Goal: Task Accomplishment & Management: Use online tool/utility

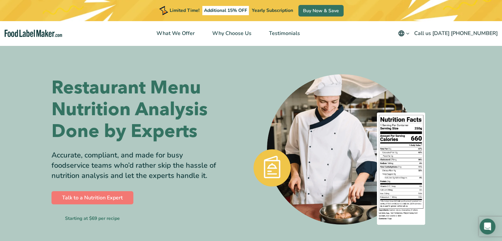
click at [343, 37] on nav "What We Offer Why Choose Us Testimonials English Español Français Deutsch Engli…" at bounding box center [251, 33] width 502 height 24
click at [101, 197] on link "Talk to a Nutrition Expert" at bounding box center [92, 197] width 82 height 13
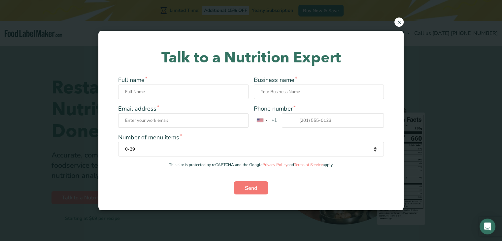
click at [400, 23] on span "×" at bounding box center [398, 21] width 9 height 9
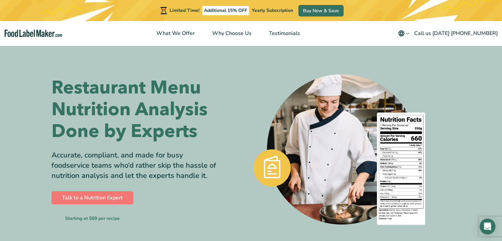
click at [404, 32] on icon "main navigation" at bounding box center [401, 33] width 6 height 6
click at [380, 15] on div "Limited Time! Additional 15% OFF Yearly Subscription Buy Now & Save" at bounding box center [251, 10] width 502 height 21
click at [102, 12] on div "Limited Time! Additional 15% OFF Yearly Subscription Buy Now & Save" at bounding box center [251, 10] width 502 height 21
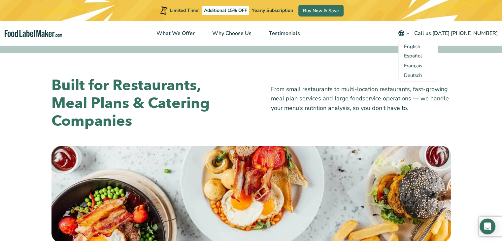
scroll to position [297, 0]
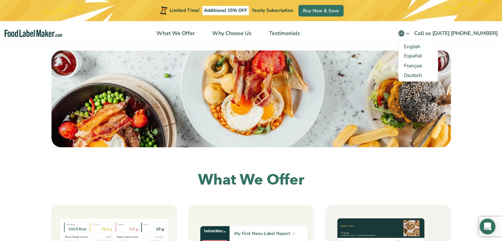
click at [419, 10] on div "Limited Time! Additional 15% OFF Yearly Subscription Buy Now & Save" at bounding box center [251, 10] width 502 height 21
click at [410, 36] on icon "main navigation" at bounding box center [407, 33] width 5 height 5
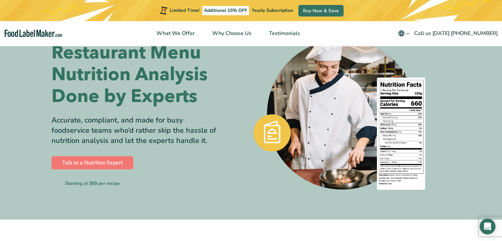
scroll to position [0, 0]
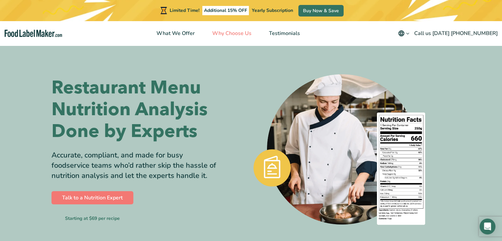
click at [224, 38] on link "Why Choose Us" at bounding box center [231, 33] width 55 height 24
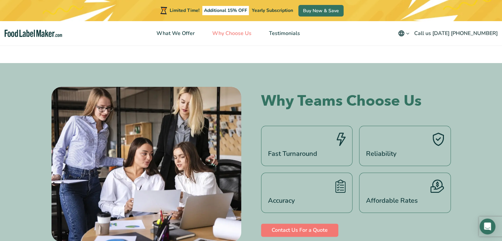
scroll to position [974, 0]
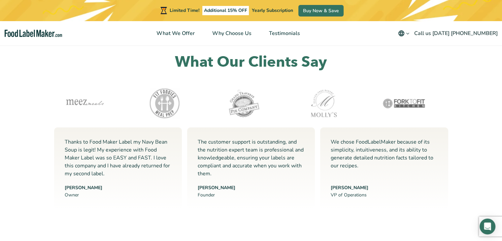
scroll to position [1834, 0]
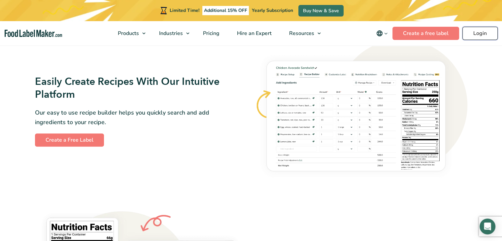
click at [486, 39] on link "Login" at bounding box center [479, 33] width 35 height 13
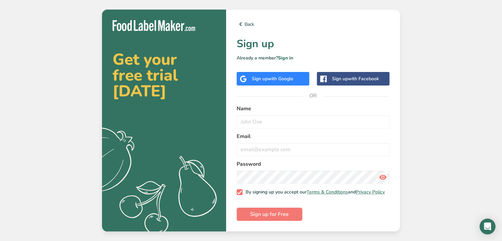
click at [264, 79] on div "Sign up with Google" at bounding box center [273, 78] width 42 height 7
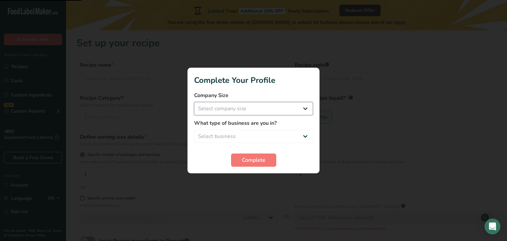
click at [264, 107] on select "Select company size Fewer than 10 Employees 10 to 50 Employees 51 to 500 Employ…" at bounding box center [253, 108] width 119 height 13
select select "2"
click at [194, 102] on select "Select company size Fewer than 10 Employees 10 to 50 Employees 51 to 500 Employ…" at bounding box center [253, 108] width 119 height 13
click at [240, 139] on select "Select business Packaged Food Manufacturer Restaurant & Cafe Bakery Meal Plans …" at bounding box center [253, 136] width 119 height 13
select select "2"
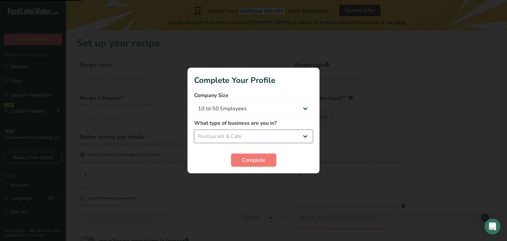
click at [194, 130] on select "Select business Packaged Food Manufacturer Restaurant & Cafe Bakery Meal Plans …" at bounding box center [253, 136] width 119 height 13
click at [250, 165] on button "Complete" at bounding box center [253, 159] width 45 height 13
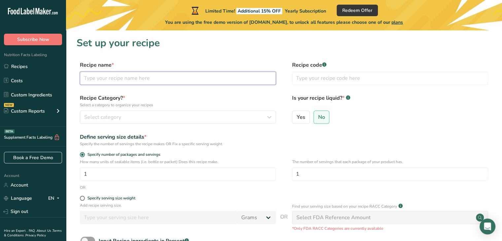
click at [124, 75] on input "text" at bounding box center [178, 78] width 196 height 13
type input "Chicken Bharta"
type input "121"
click at [140, 119] on div "Select category" at bounding box center [175, 117] width 183 height 8
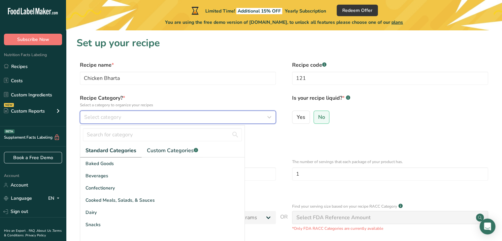
scroll to position [73, 0]
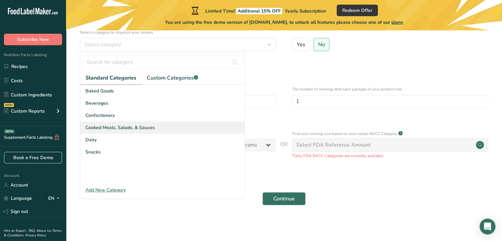
click at [121, 130] on span "Cooked Meals, Salads, & Sauces" at bounding box center [119, 127] width 69 height 7
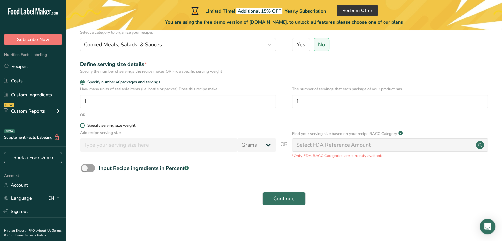
scroll to position [0, 0]
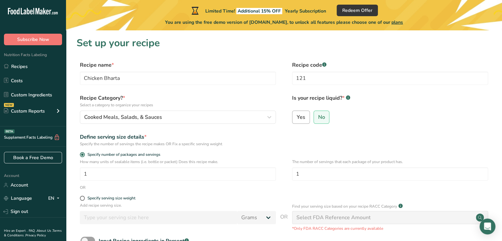
click at [305, 119] on label "Yes" at bounding box center [301, 117] width 18 height 13
click at [297, 119] on input "Yes" at bounding box center [294, 117] width 4 height 4
radio input "true"
radio input "false"
select select "22"
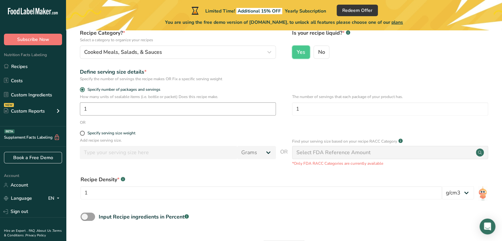
scroll to position [99, 0]
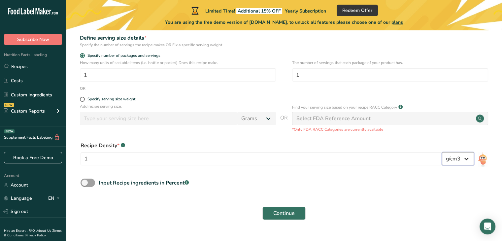
click at [464, 161] on select "lb/ft3 g/cm3" at bounding box center [458, 158] width 32 height 13
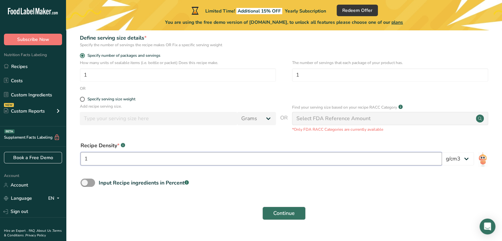
click at [113, 158] on input "1" at bounding box center [260, 158] width 361 height 13
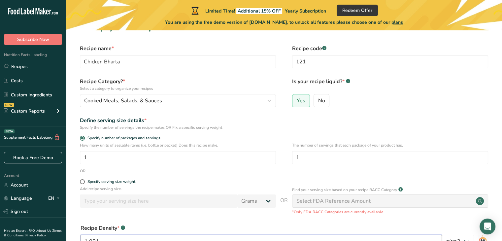
scroll to position [0, 0]
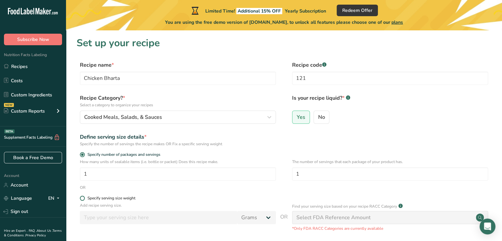
type input "1.001"
click at [83, 200] on span at bounding box center [82, 198] width 5 height 5
click at [83, 200] on input "Specify serving size weight" at bounding box center [82, 198] width 4 height 4
radio input "true"
radio input "false"
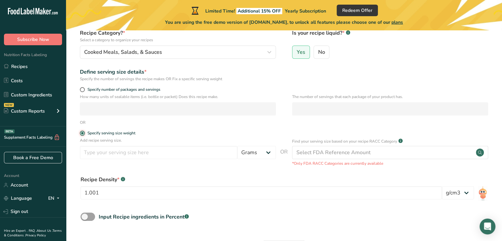
scroll to position [99, 0]
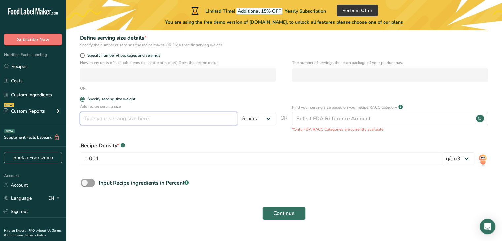
click at [158, 118] on input "number" at bounding box center [158, 118] width 157 height 13
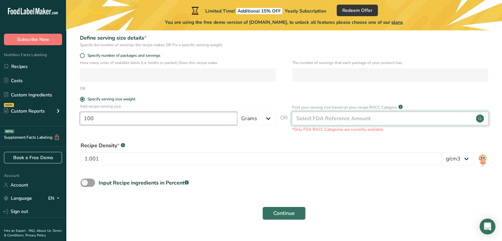
type input "100"
click at [326, 118] on div "Select FDA Reference Amount" at bounding box center [333, 118] width 74 height 8
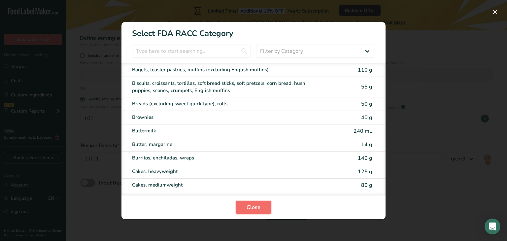
click at [252, 208] on span "Close" at bounding box center [253, 207] width 14 height 8
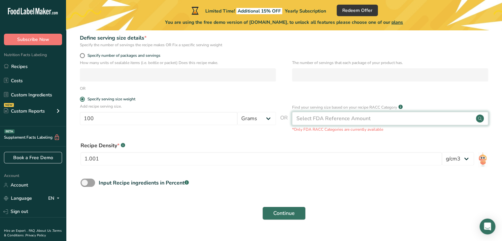
click at [344, 120] on div "Select FDA Reference Amount" at bounding box center [333, 118] width 74 height 8
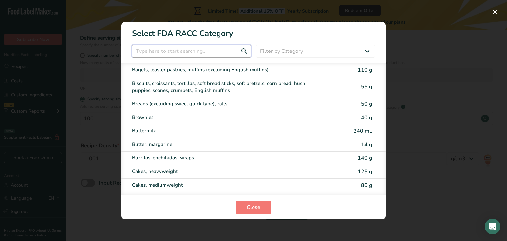
click at [184, 54] on input "RACC Category Selection Modal" at bounding box center [191, 51] width 119 height 13
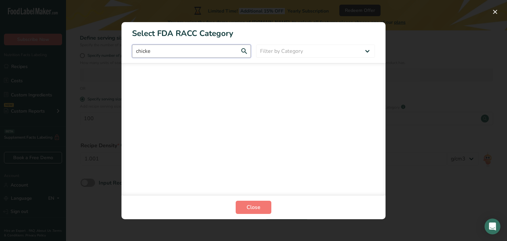
type input "chicken"
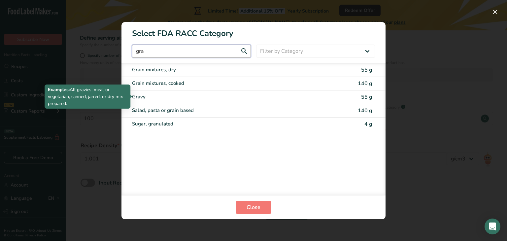
type input "gra"
click at [156, 98] on div "Gravy" at bounding box center [225, 97] width 187 height 8
type input "55"
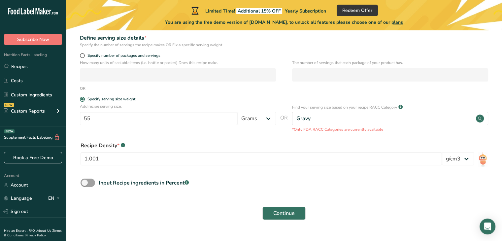
click at [245, 143] on div "Recipe Density * .a-a{fill:#347362;}.b-a{fill:#fff;}" at bounding box center [260, 146] width 361 height 8
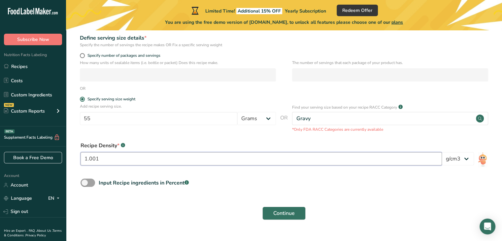
click at [105, 161] on input "1.001" at bounding box center [260, 158] width 361 height 13
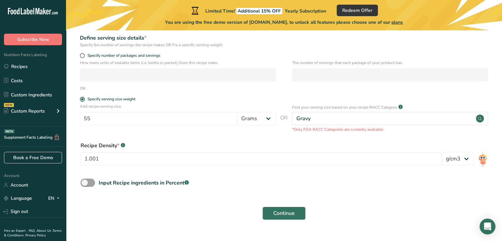
click at [182, 138] on div "Recipe Density * .a-a{fill:#347362;}.b-a{fill:#fff;} 1.001 lb/ft3 g/cm3" at bounding box center [284, 156] width 415 height 36
click at [285, 214] on span "Continue" at bounding box center [283, 213] width 21 height 8
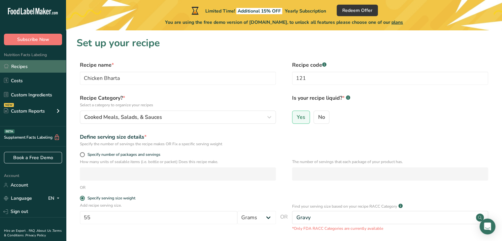
click at [37, 65] on link "Recipes" at bounding box center [33, 66] width 66 height 13
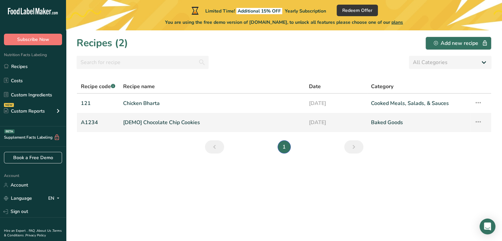
click at [222, 124] on link "[DEMO] Chocolate Chip Cookies" at bounding box center [212, 122] width 178 height 14
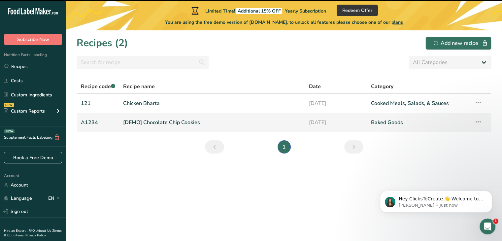
click at [187, 128] on link "[DEMO] Chocolate Chip Cookies" at bounding box center [212, 122] width 178 height 14
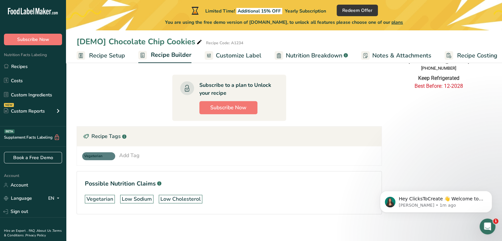
scroll to position [198, 0]
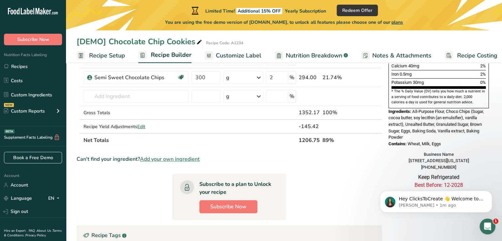
drag, startPoint x: 297, startPoint y: 138, endPoint x: 335, endPoint y: 143, distance: 37.9
click at [335, 143] on tr "Net Totals 1206.75 89%" at bounding box center [229, 140] width 304 height 14
click at [327, 161] on div "Can't find your ingredient? Add your own ingredient" at bounding box center [229, 159] width 305 height 8
drag, startPoint x: 300, startPoint y: 139, endPoint x: 344, endPoint y: 138, distance: 43.9
click at [344, 138] on tr "Net Totals 1206.75 89%" at bounding box center [229, 140] width 304 height 14
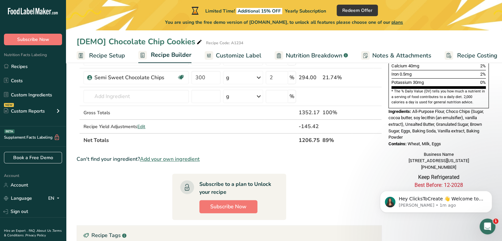
click at [336, 169] on section "Ingredient * Amount * Unit * Waste * .a-a{fill:#347362;}.b-a{fill:#fff;} Grams …" at bounding box center [229, 114] width 305 height 420
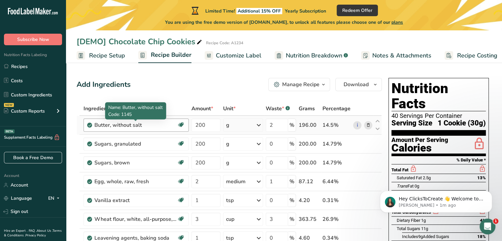
click at [121, 124] on div "Butter, without salt" at bounding box center [135, 125] width 82 height 8
click at [155, 122] on div "Butter, without salt" at bounding box center [135, 125] width 82 height 8
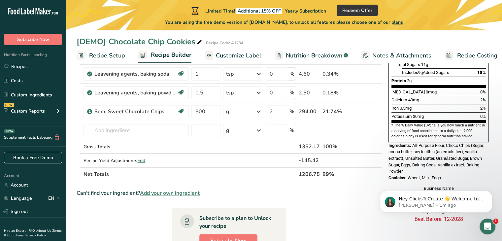
scroll to position [198, 0]
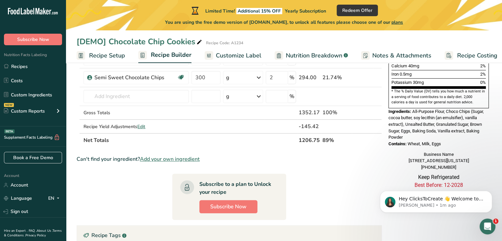
drag, startPoint x: 298, startPoint y: 138, endPoint x: 335, endPoint y: 140, distance: 36.7
click at [335, 140] on tr "Net Totals 1206.75 89%" at bounding box center [229, 140] width 304 height 14
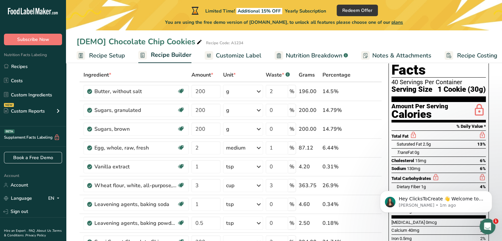
scroll to position [0, 0]
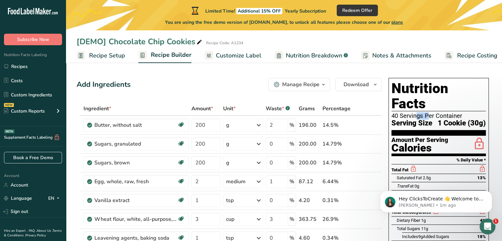
drag, startPoint x: 392, startPoint y: 101, endPoint x: 401, endPoint y: 101, distance: 9.2
click at [401, 112] on div "40 Servings Per Container" at bounding box center [438, 115] width 94 height 7
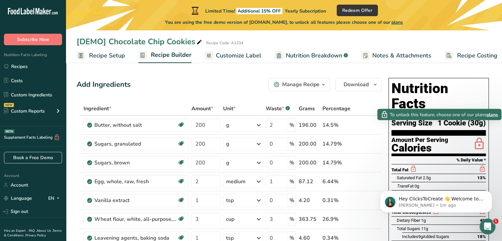
click at [483, 136] on icon at bounding box center [478, 144] width 13 height 16
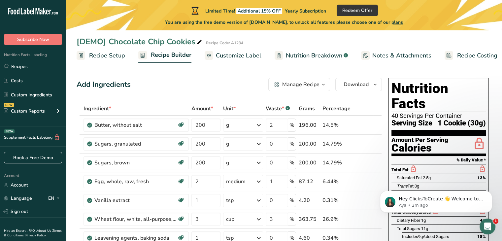
click at [461, 55] on span "Recipe Costing" at bounding box center [477, 55] width 40 height 9
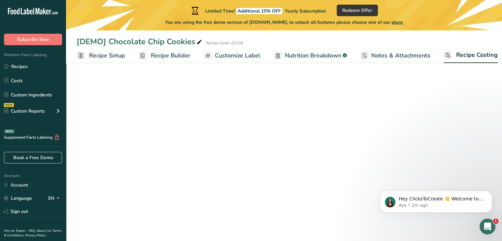
scroll to position [0, 6]
select select "1"
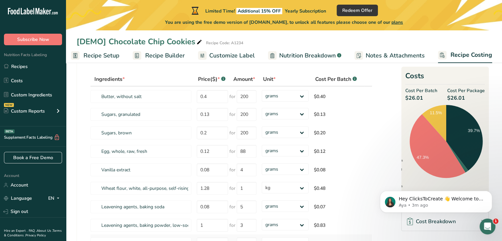
scroll to position [0, 0]
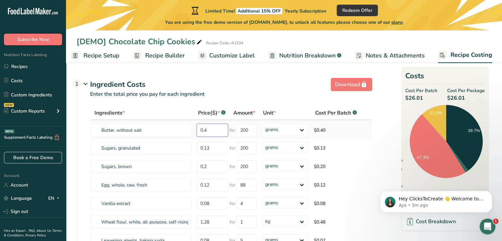
click at [211, 128] on input "0.4" at bounding box center [212, 130] width 31 height 13
click at [219, 148] on input "0.13" at bounding box center [212, 148] width 31 height 13
click at [252, 130] on input "200" at bounding box center [247, 130] width 20 height 13
click at [251, 151] on input "200" at bounding box center [247, 148] width 20 height 13
click at [389, 142] on section "Download Ingredient Costs 1 Enter the total price you pay for each ingredient I…" at bounding box center [284, 220] width 415 height 290
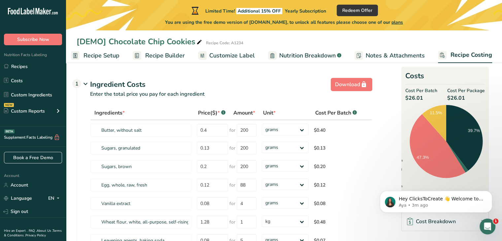
click at [386, 92] on section "Download Ingredient Costs 1 Enter the total price you pay for each ingredient I…" at bounding box center [284, 220] width 415 height 290
click at [234, 53] on span "Customize Label" at bounding box center [232, 55] width 46 height 9
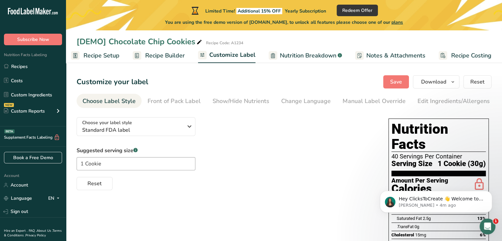
click at [292, 57] on span "Nutrition Breakdown" at bounding box center [308, 55] width 56 height 9
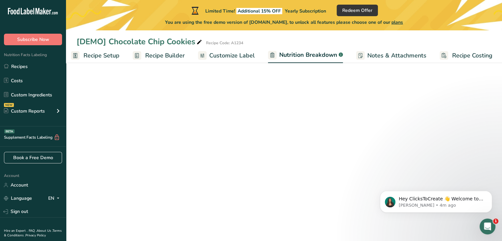
scroll to position [0, 6]
select select "Calories"
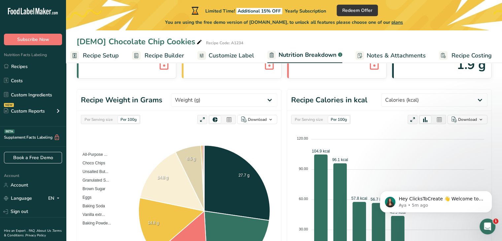
scroll to position [0, 0]
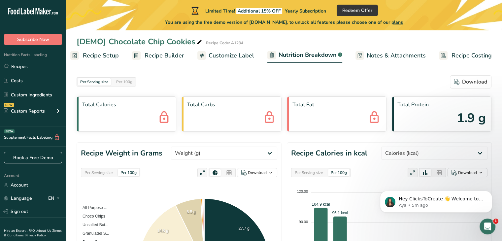
click at [83, 52] on span "Recipe Setup" at bounding box center [101, 55] width 36 height 9
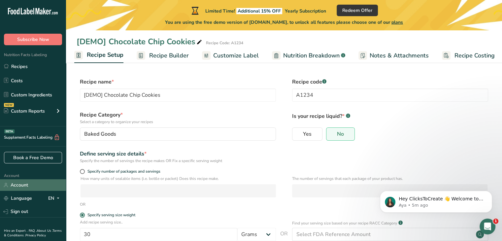
click at [26, 184] on link "Account" at bounding box center [33, 185] width 66 height 12
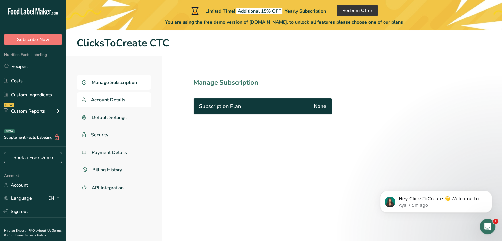
click at [123, 98] on span "Account Details" at bounding box center [108, 99] width 34 height 7
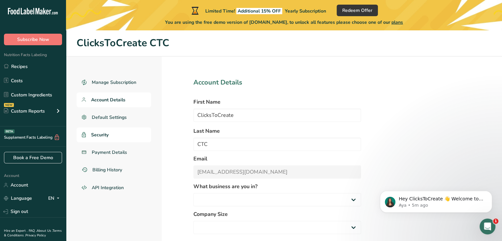
select select
select select "2"
click at [112, 153] on span "Payment Details" at bounding box center [110, 152] width 36 height 7
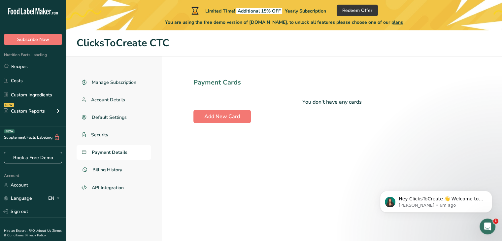
click at [315, 147] on section "Payment Cards You don't have any cards Add New Card" at bounding box center [332, 163] width 340 height 215
click at [332, 179] on section "Payment Cards You don't have any cards Add New Card" at bounding box center [332, 163] width 340 height 215
click at [325, 176] on section "Payment Cards You don't have any cards Add New Card" at bounding box center [332, 163] width 340 height 215
click at [304, 151] on section "Payment Cards You don't have any cards Add New Card" at bounding box center [332, 163] width 340 height 215
